Goal: Information Seeking & Learning: Learn about a topic

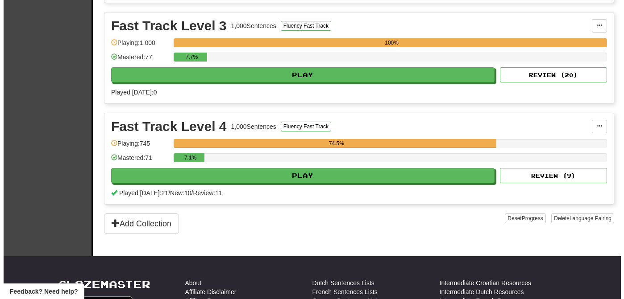
scroll to position [496, 0]
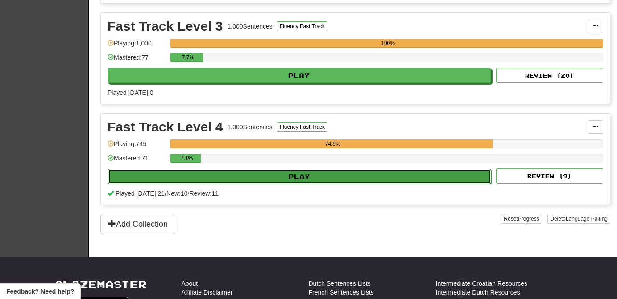
click at [457, 176] on button "Play" at bounding box center [299, 176] width 383 height 15
select select "**"
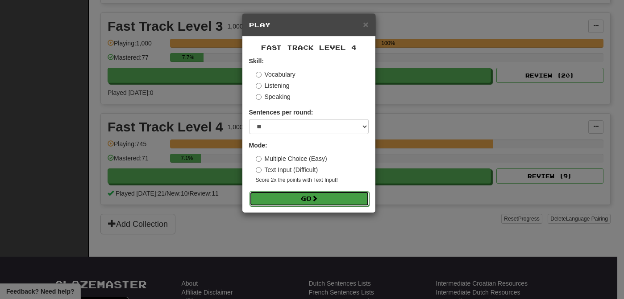
click at [339, 202] on button "Go" at bounding box center [309, 198] width 120 height 15
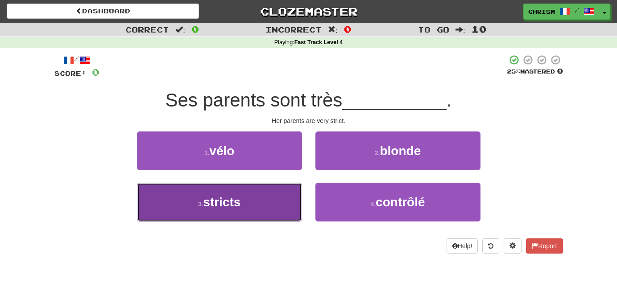
click at [276, 200] on button "3 . stricts" at bounding box center [219, 202] width 165 height 39
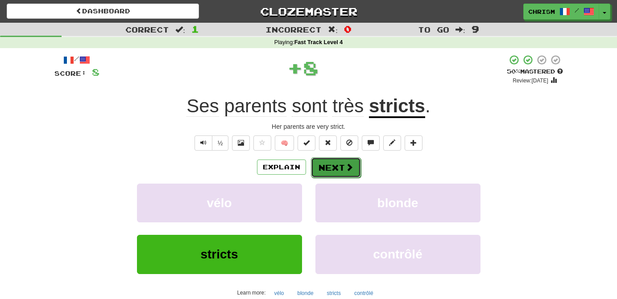
click at [349, 170] on span at bounding box center [349, 167] width 8 height 8
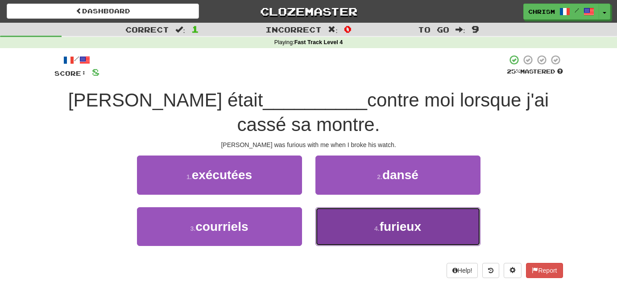
click at [349, 232] on button "4 . furieux" at bounding box center [398, 227] width 165 height 39
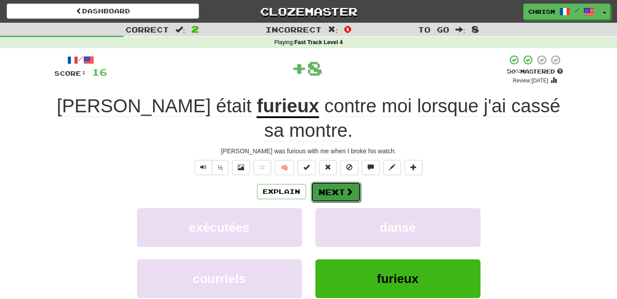
click at [330, 182] on button "Next" at bounding box center [336, 192] width 50 height 21
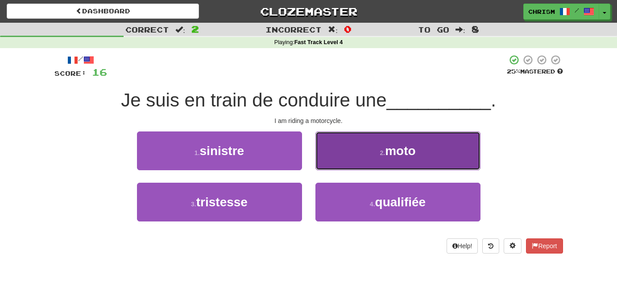
click at [334, 152] on button "2 . moto" at bounding box center [398, 151] width 165 height 39
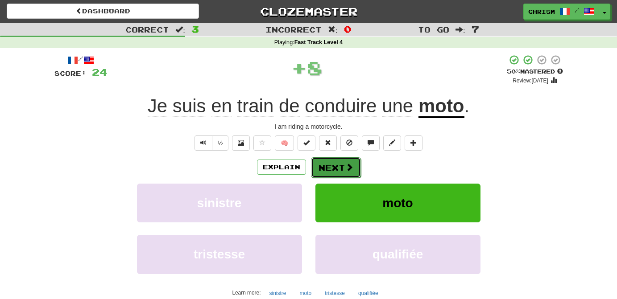
click at [328, 170] on button "Next" at bounding box center [336, 168] width 50 height 21
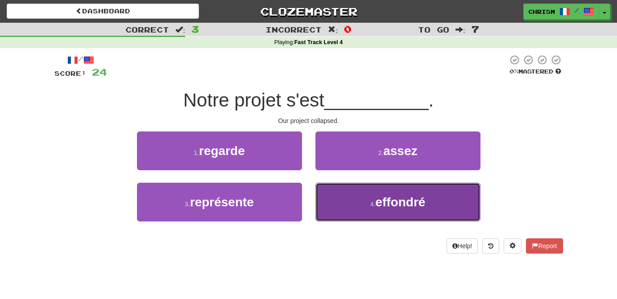
click at [389, 207] on span "effondré" at bounding box center [400, 202] width 50 height 14
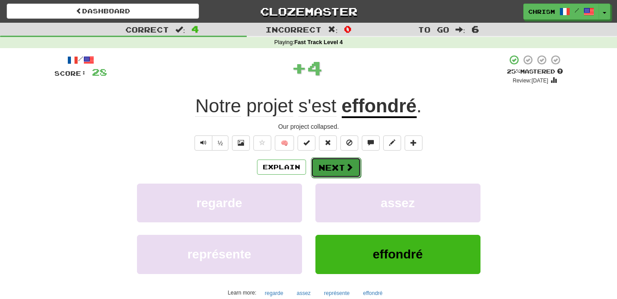
click at [345, 169] on span at bounding box center [349, 167] width 8 height 8
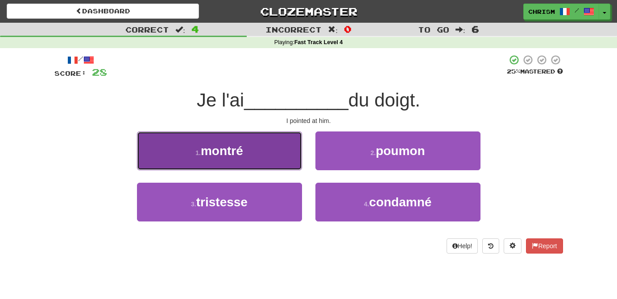
click at [281, 154] on button "1 . montré" at bounding box center [219, 151] width 165 height 39
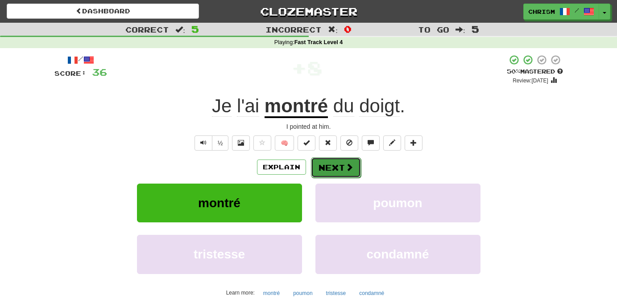
click at [344, 165] on button "Next" at bounding box center [336, 168] width 50 height 21
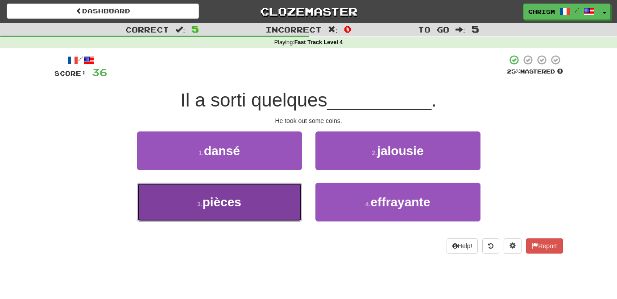
click at [269, 201] on button "3 . pièces" at bounding box center [219, 202] width 165 height 39
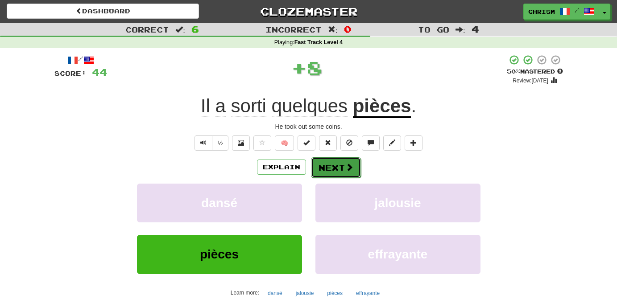
click at [333, 166] on button "Next" at bounding box center [336, 168] width 50 height 21
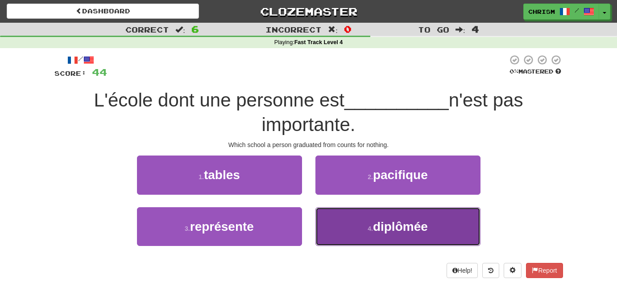
click at [358, 229] on button "4 . diplômée" at bounding box center [398, 227] width 165 height 39
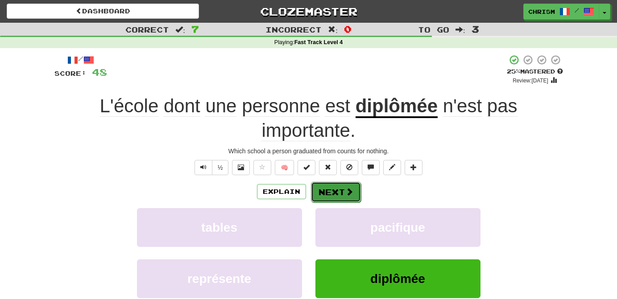
click at [341, 195] on button "Next" at bounding box center [336, 192] width 50 height 21
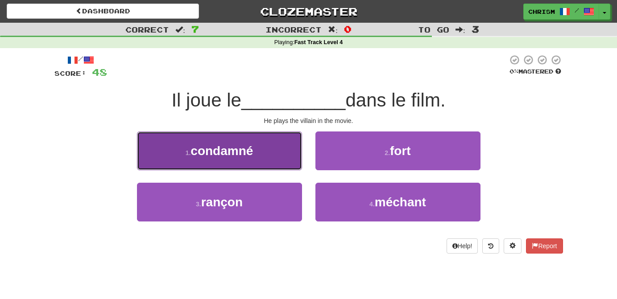
click at [271, 158] on button "1 . condamné" at bounding box center [219, 151] width 165 height 39
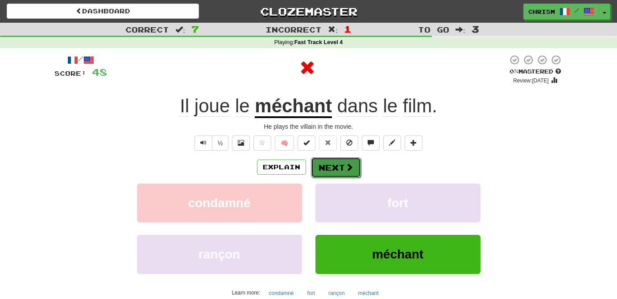
click at [345, 167] on span at bounding box center [349, 167] width 8 height 8
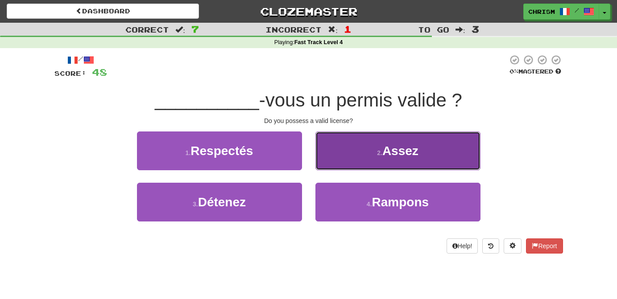
click at [360, 157] on button "2 . Assez" at bounding box center [398, 151] width 165 height 39
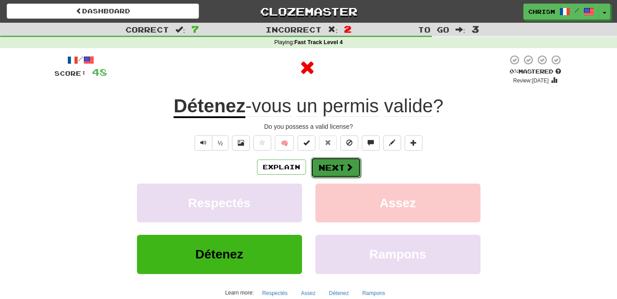
click at [344, 168] on button "Next" at bounding box center [336, 168] width 50 height 21
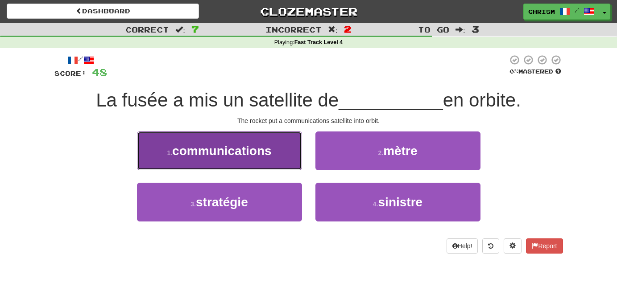
click at [272, 162] on button "1 . communications" at bounding box center [219, 151] width 165 height 39
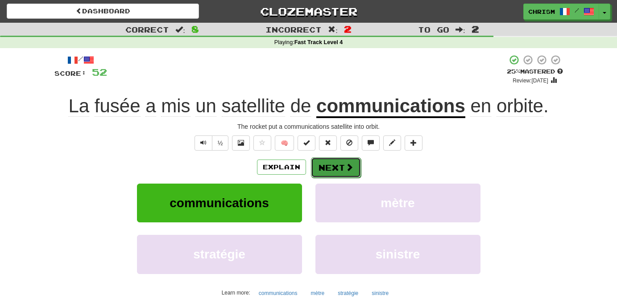
click at [333, 164] on button "Next" at bounding box center [336, 168] width 50 height 21
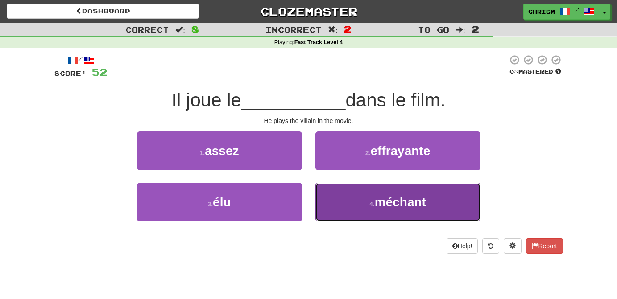
click at [341, 195] on button "4 . méchant" at bounding box center [398, 202] width 165 height 39
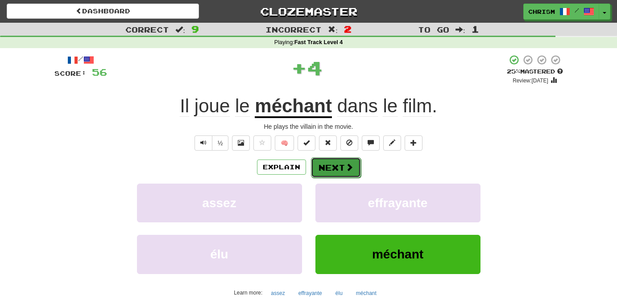
click at [342, 165] on button "Next" at bounding box center [336, 168] width 50 height 21
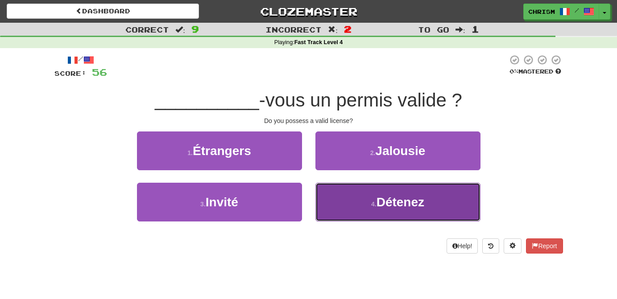
click at [348, 202] on button "4 . Détenez" at bounding box center [398, 202] width 165 height 39
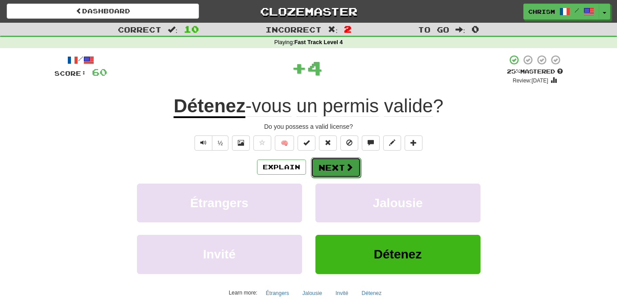
click at [345, 167] on span at bounding box center [349, 167] width 8 height 8
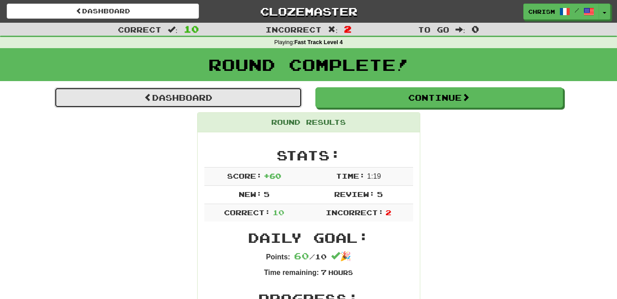
click at [274, 98] on link "Dashboard" at bounding box center [178, 97] width 248 height 21
